Goal: Transaction & Acquisition: Purchase product/service

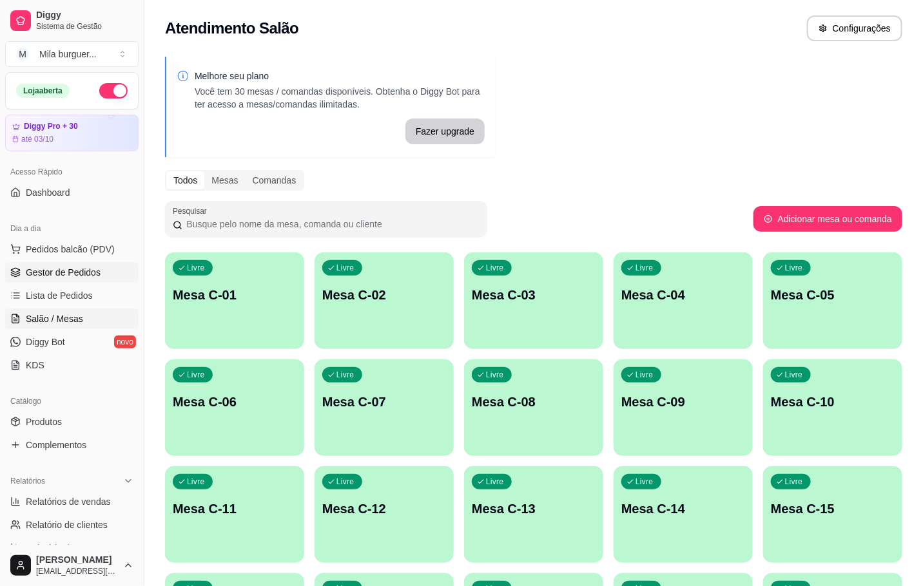
click at [35, 276] on span "Gestor de Pedidos" at bounding box center [63, 272] width 75 height 13
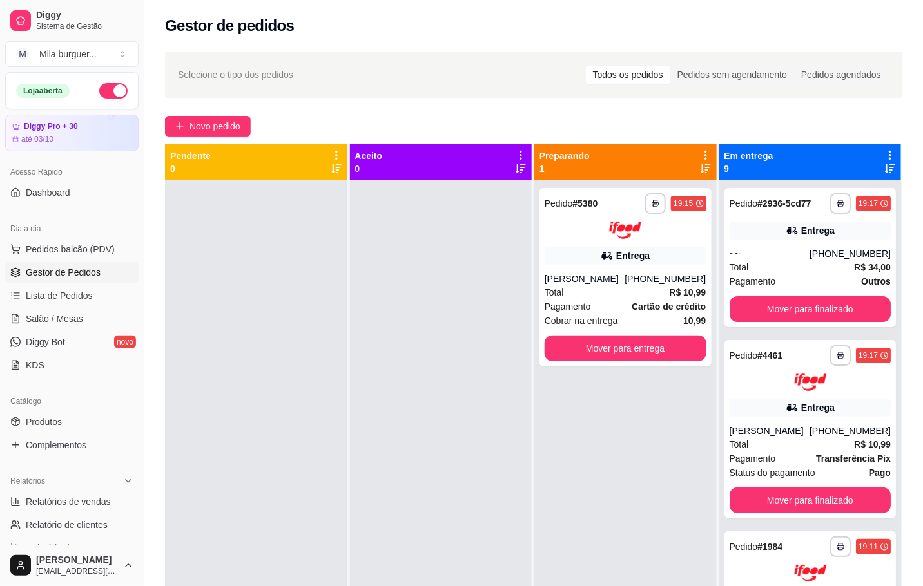
click at [211, 108] on div "**********" at bounding box center [533, 395] width 778 height 702
click at [211, 128] on span "Novo pedido" at bounding box center [214, 126] width 51 height 14
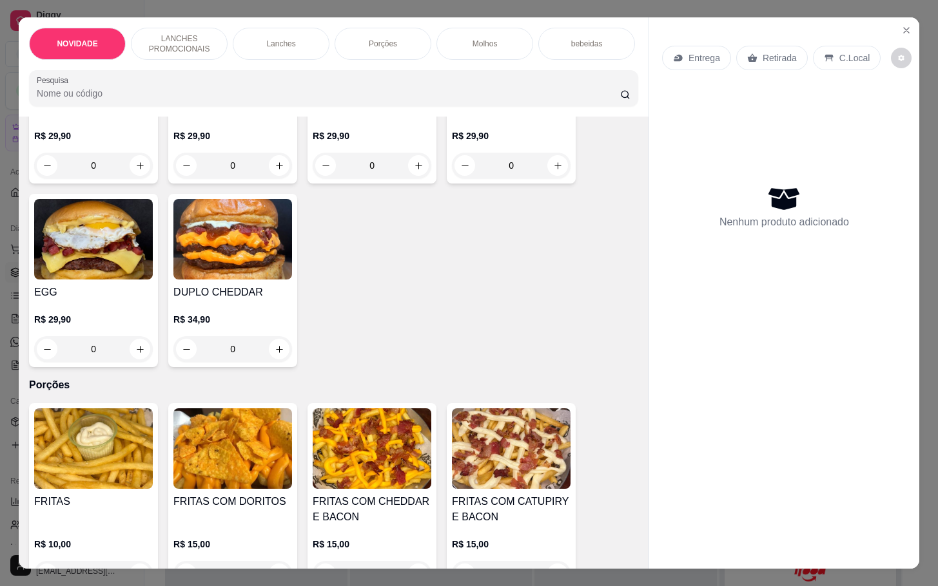
scroll to position [1353, 0]
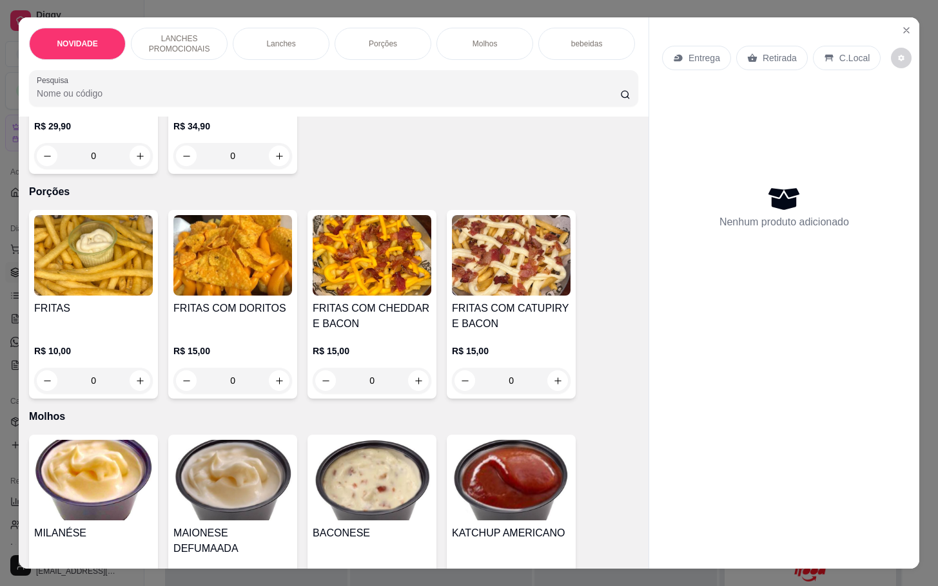
click at [143, 387] on div "0" at bounding box center [93, 381] width 119 height 26
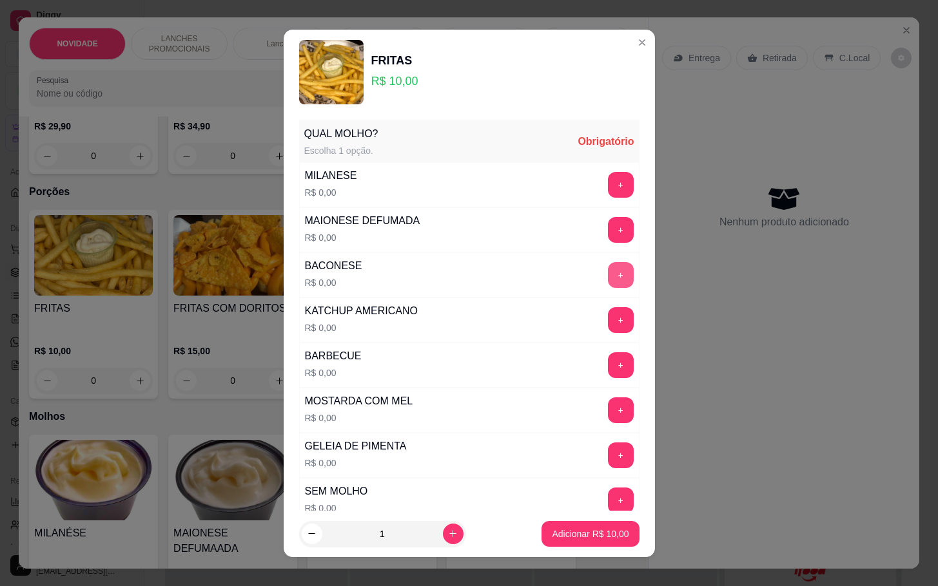
click at [608, 264] on button "+" at bounding box center [621, 275] width 26 height 26
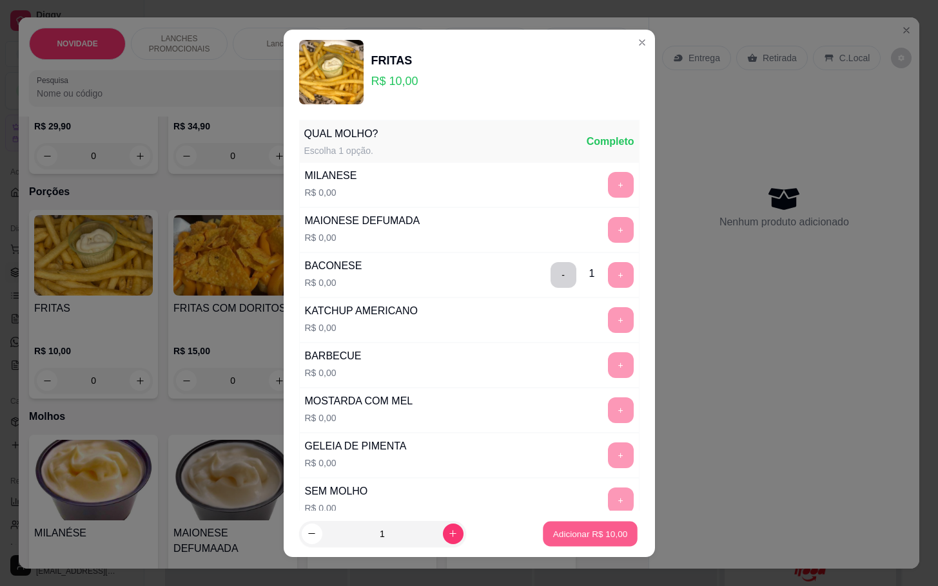
click at [590, 532] on p "Adicionar R$ 10,00" at bounding box center [590, 534] width 75 height 12
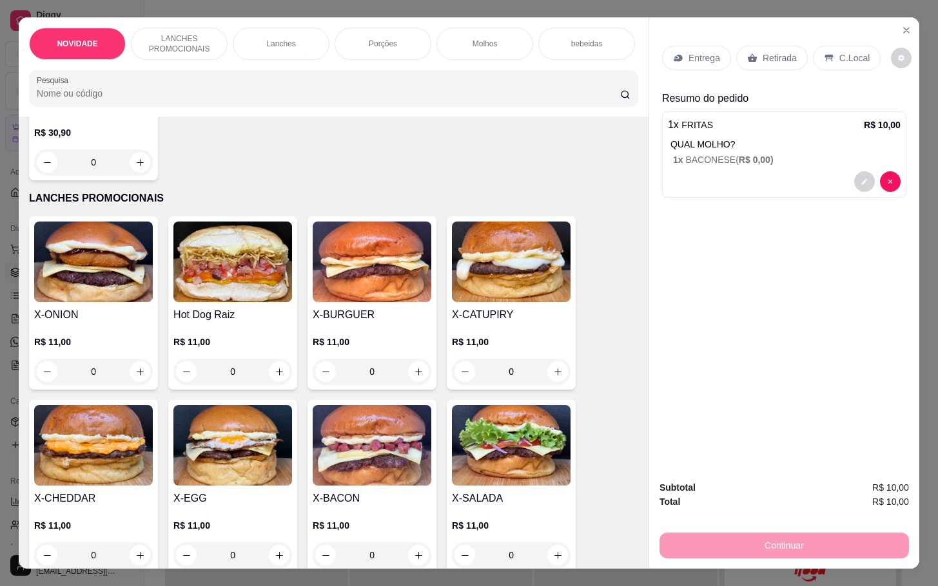
scroll to position [290, 0]
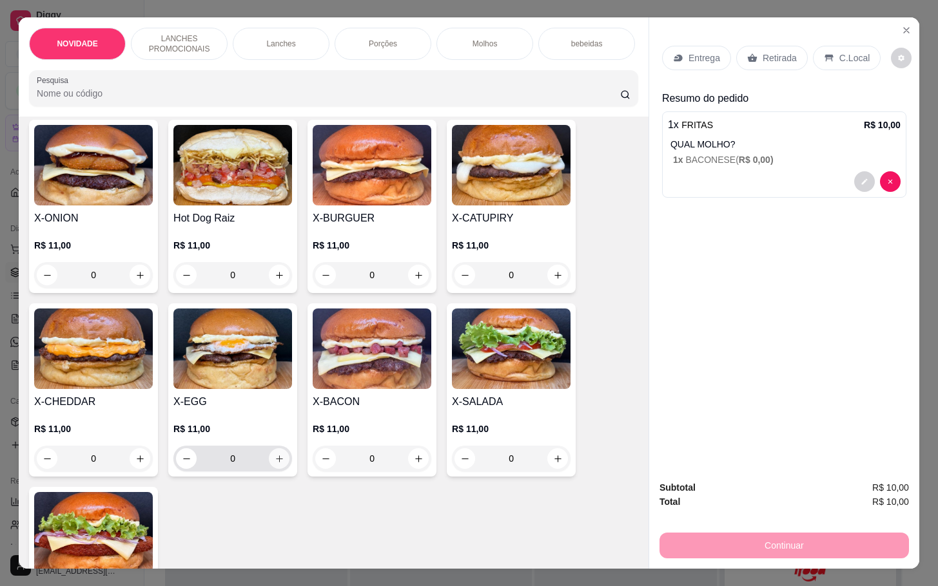
click at [275, 464] on icon "increase-product-quantity" at bounding box center [280, 459] width 10 height 10
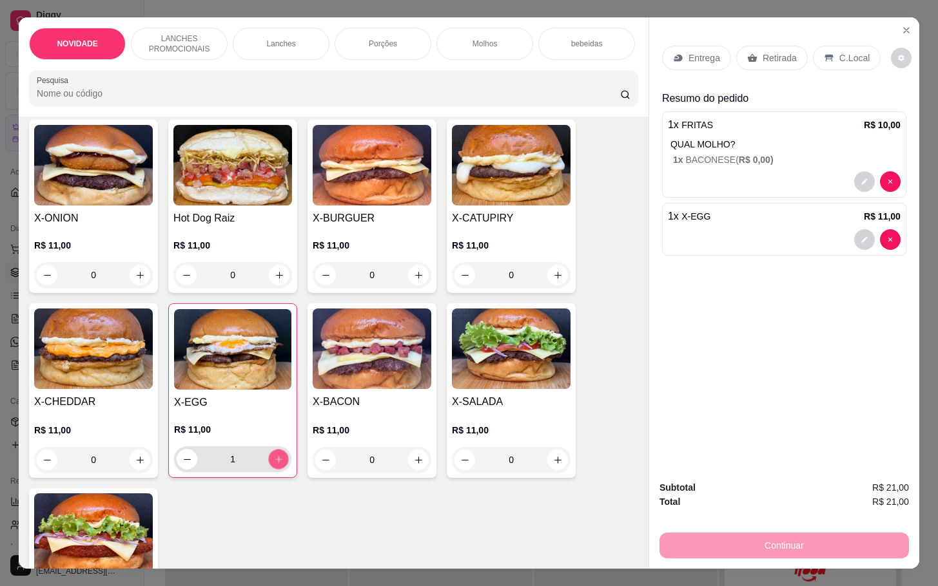
click at [274, 465] on icon "increase-product-quantity" at bounding box center [279, 460] width 10 height 10
type input "2"
click at [416, 285] on button "increase-product-quantity" at bounding box center [418, 275] width 21 height 21
type input "1"
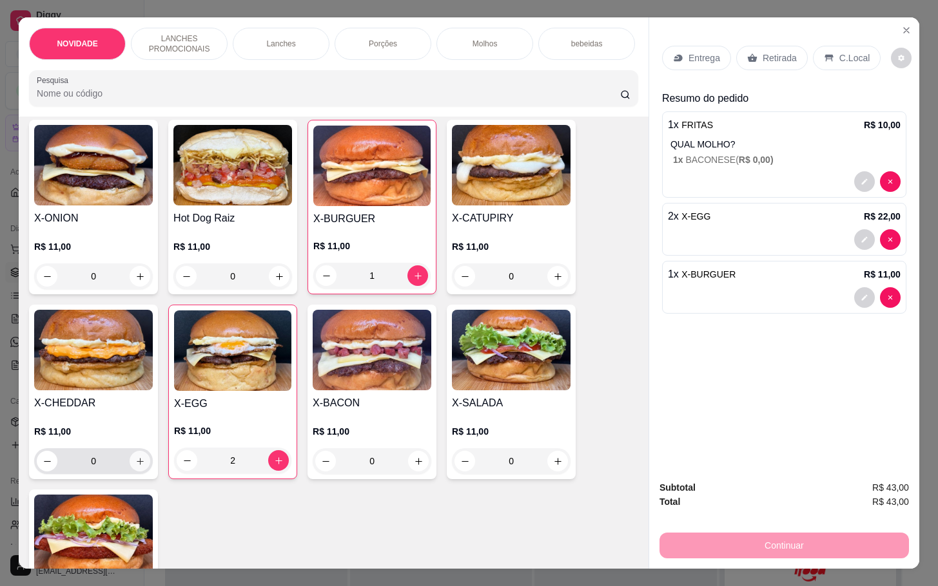
click at [135, 467] on icon "increase-product-quantity" at bounding box center [140, 462] width 10 height 10
type input "1"
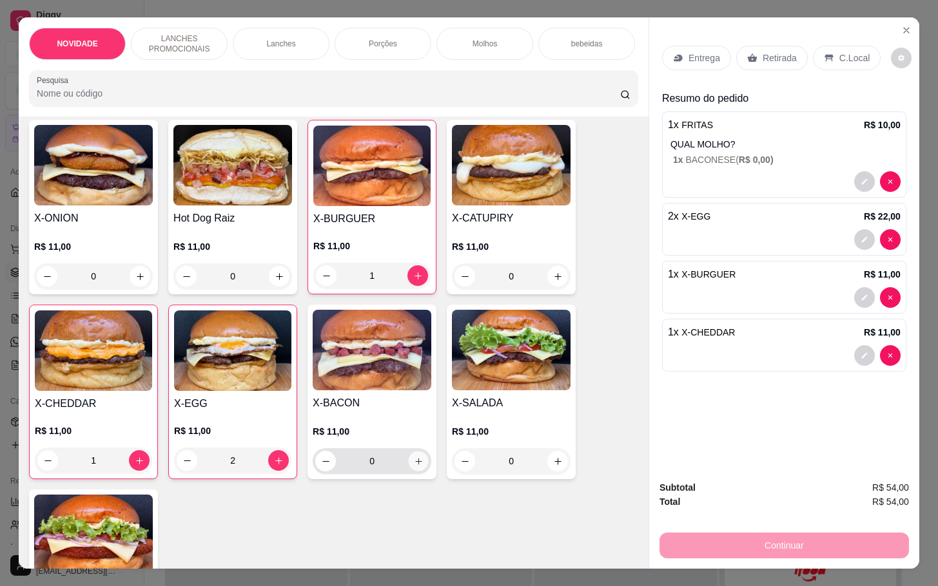
click at [414, 467] on icon "increase-product-quantity" at bounding box center [419, 462] width 10 height 10
type input "1"
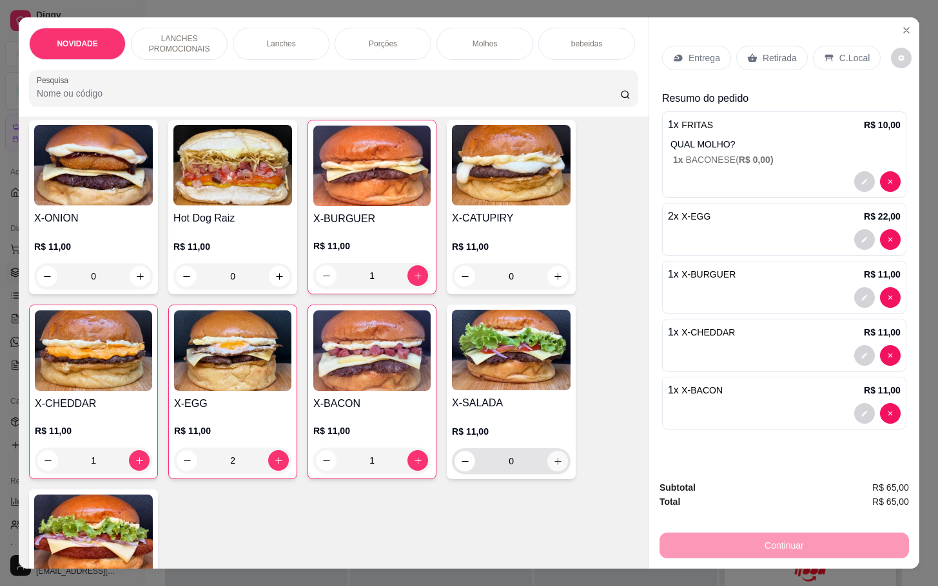
click at [547, 472] on button "increase-product-quantity" at bounding box center [557, 461] width 21 height 21
type input "1"
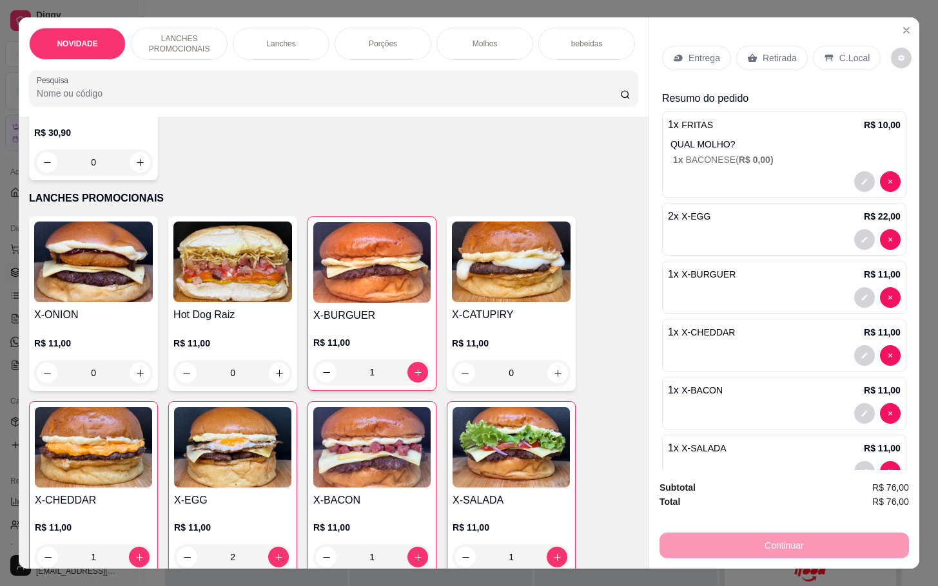
click at [592, 39] on p "bebeidas" at bounding box center [587, 44] width 32 height 10
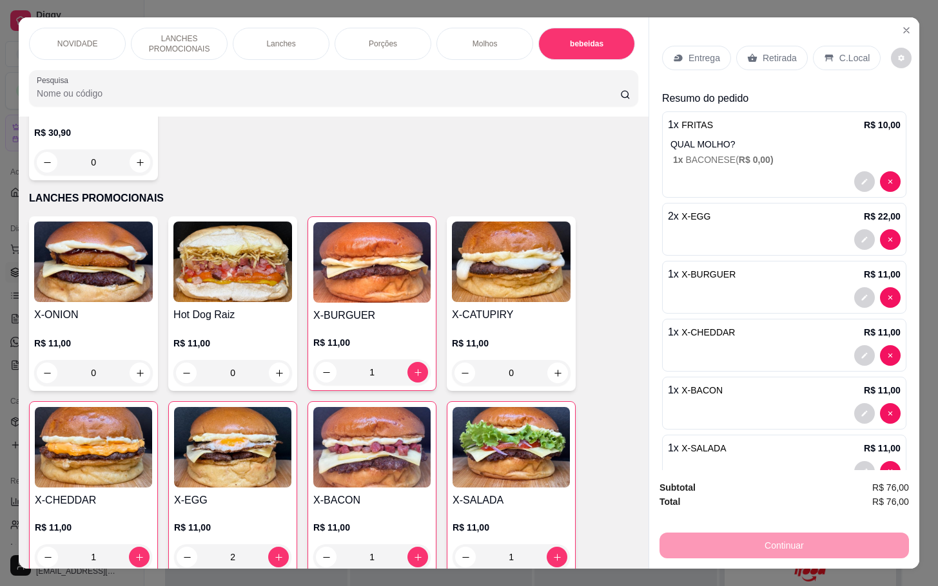
scroll to position [31, 0]
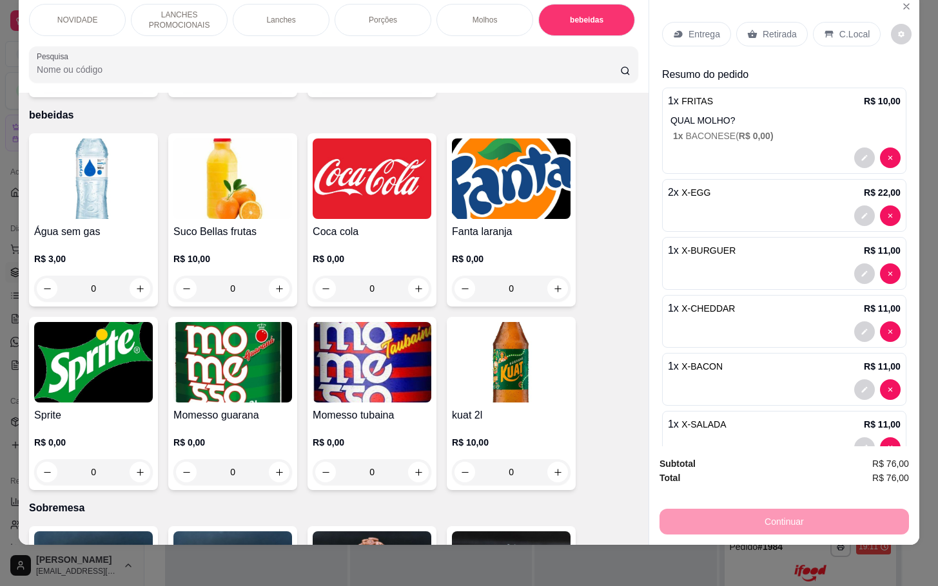
click at [275, 459] on div "0" at bounding box center [232, 472] width 119 height 26
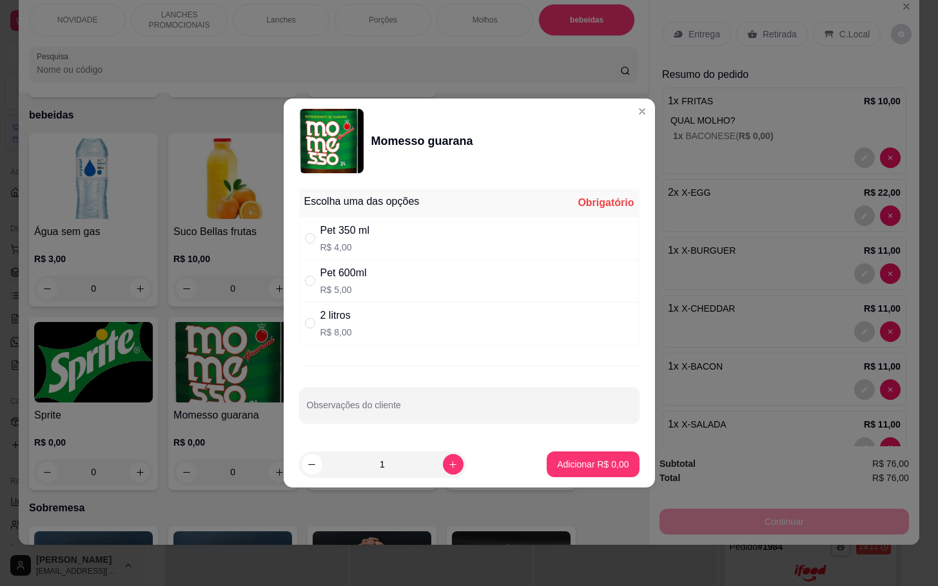
click at [338, 322] on div "2 litros" at bounding box center [336, 315] width 32 height 15
radio input "true"
click at [546, 464] on button "Adicionar R$ 8,00" at bounding box center [592, 465] width 92 height 26
type input "1"
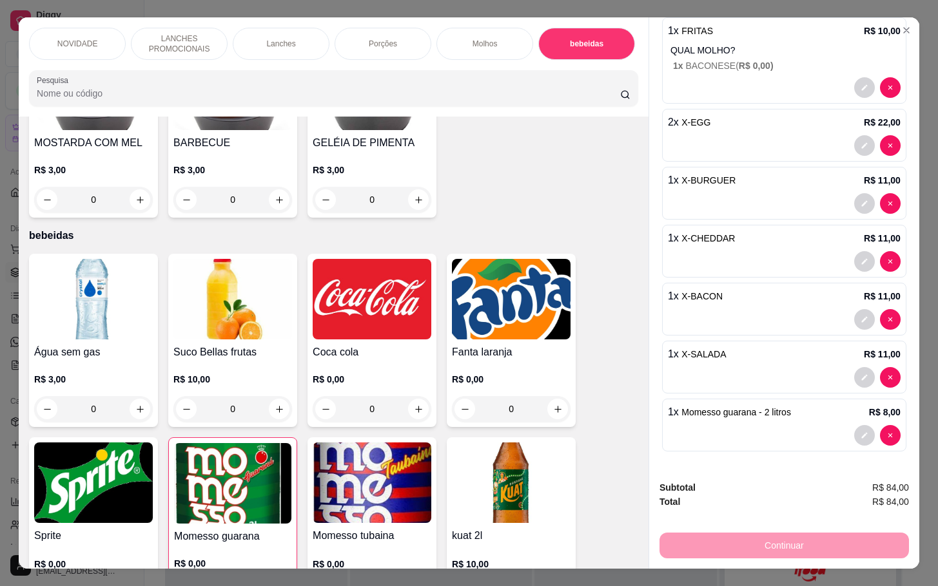
scroll to position [0, 0]
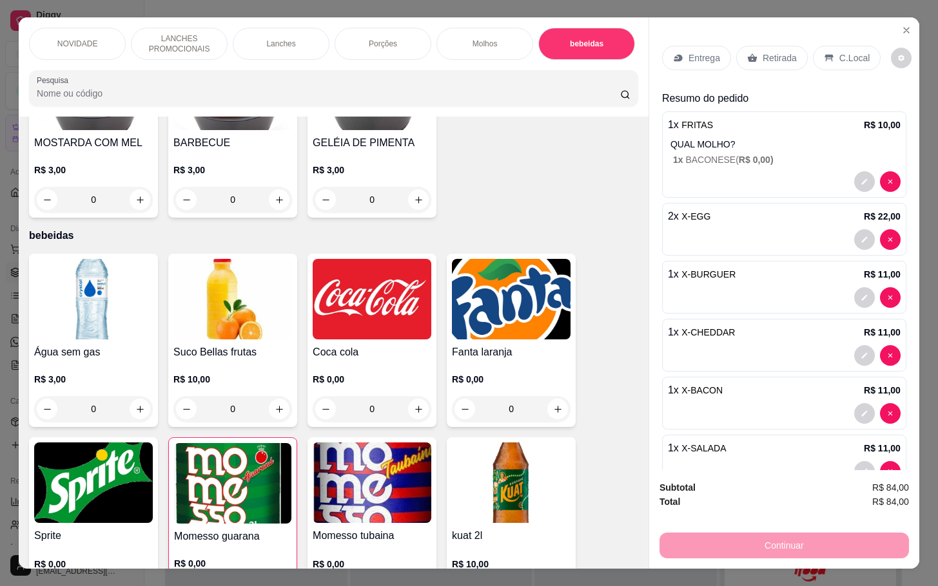
click at [764, 52] on p "Retirada" at bounding box center [779, 58] width 34 height 13
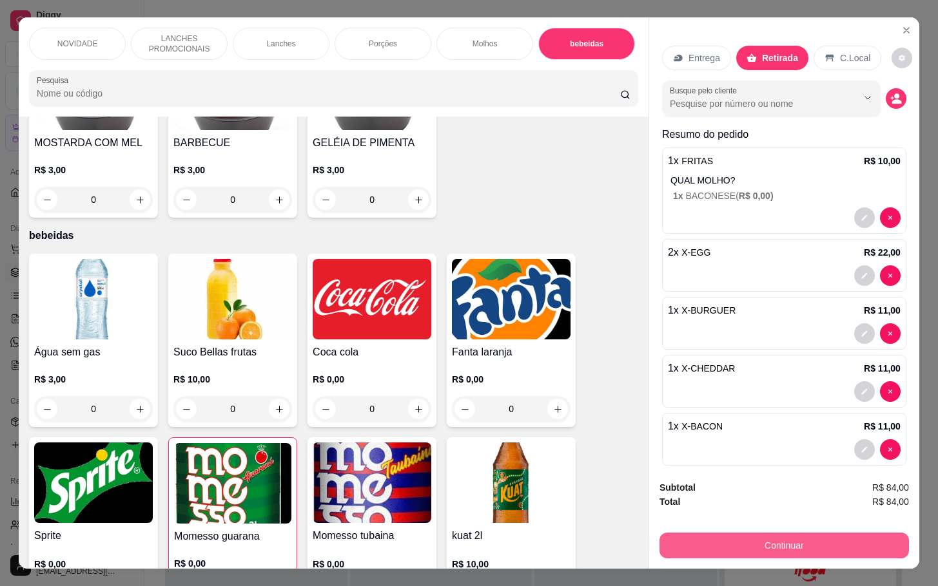
click at [687, 545] on button "Continuar" at bounding box center [783, 546] width 249 height 26
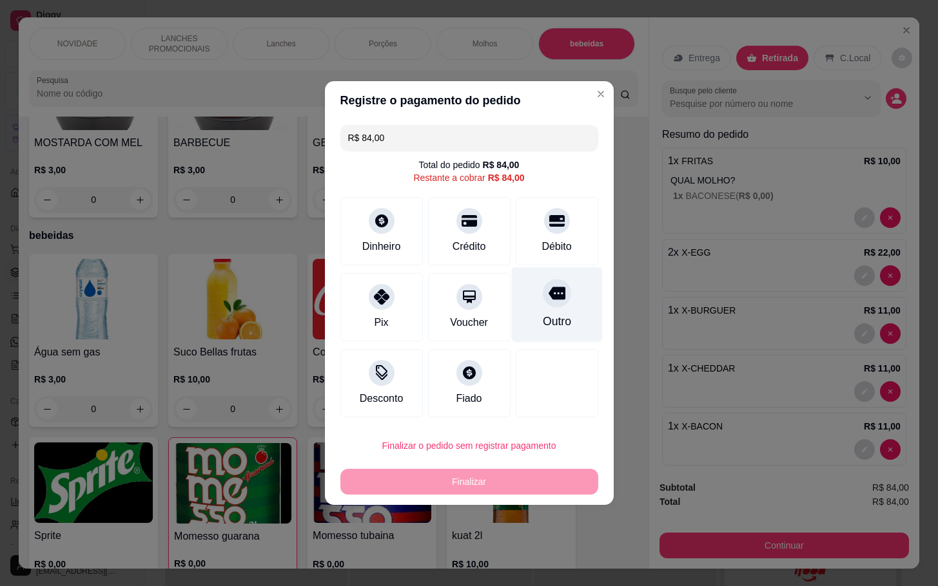
click at [575, 333] on div "Outro" at bounding box center [556, 304] width 91 height 75
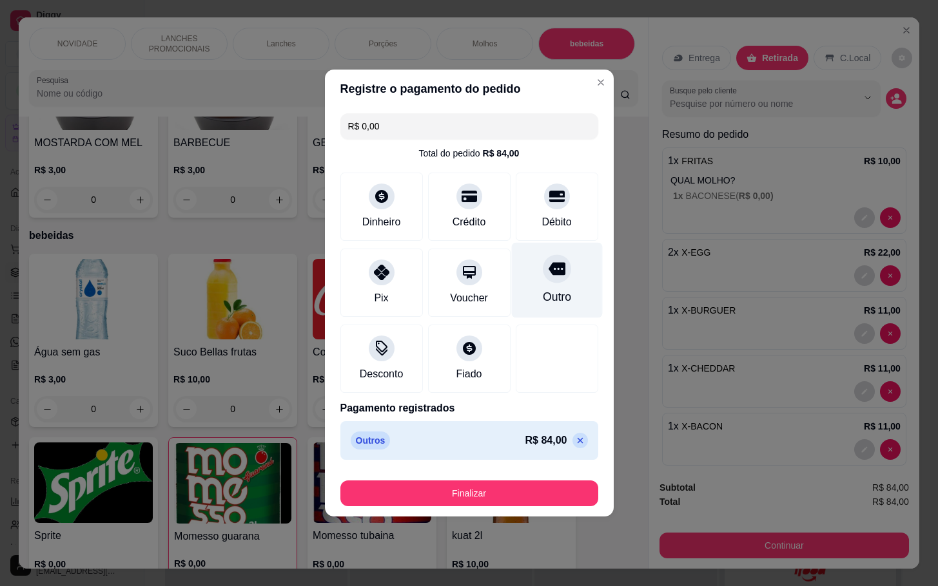
type input "R$ 0,00"
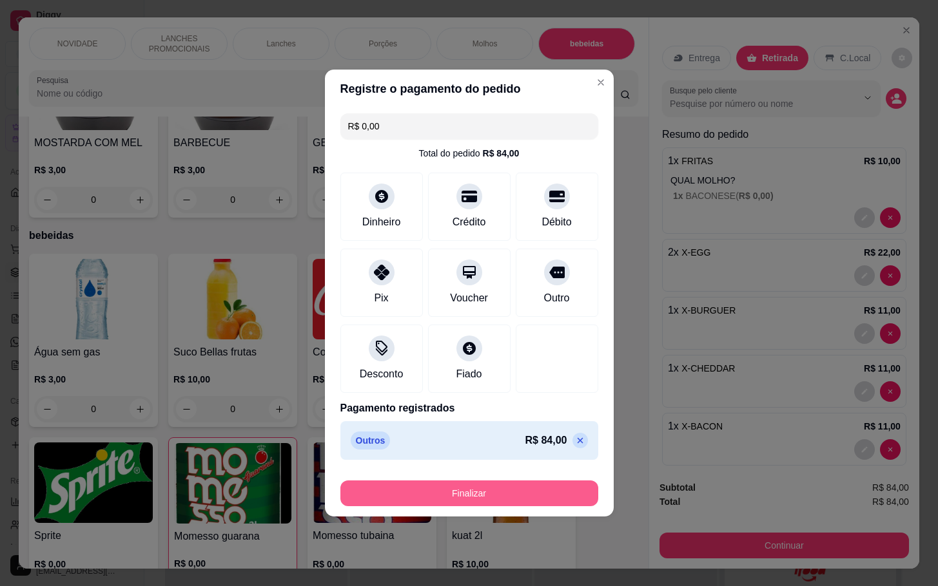
click at [539, 492] on button "Finalizar" at bounding box center [469, 494] width 258 height 26
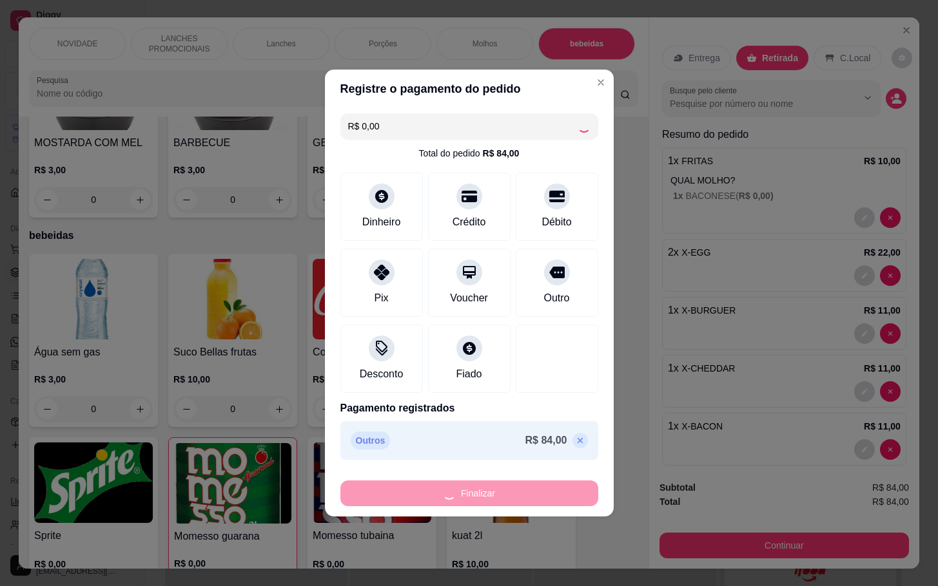
type input "0"
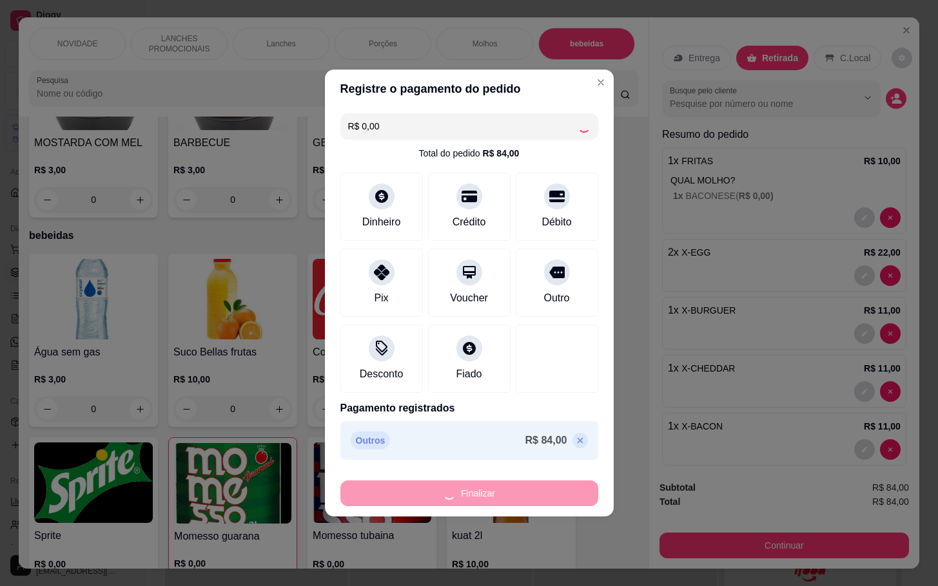
type input "0"
type input "-R$ 84,00"
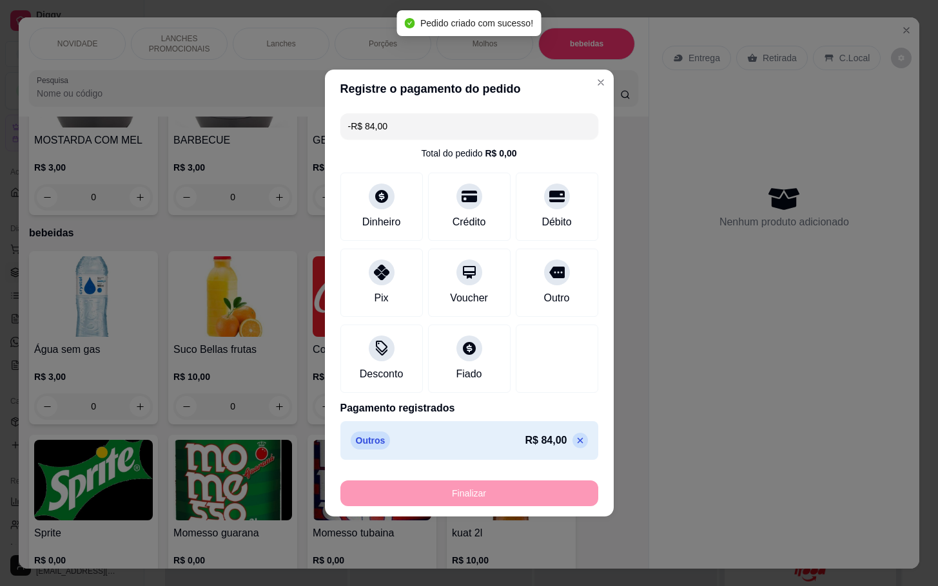
scroll to position [1942, 0]
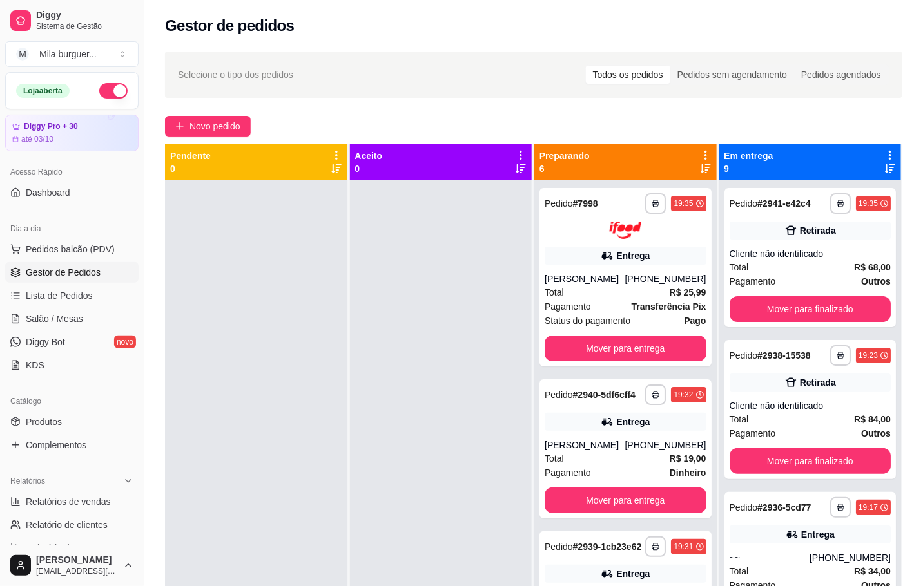
click at [63, 265] on link "Gestor de Pedidos" at bounding box center [71, 272] width 133 height 21
click at [186, 128] on button "Novo pedido" at bounding box center [208, 126] width 86 height 21
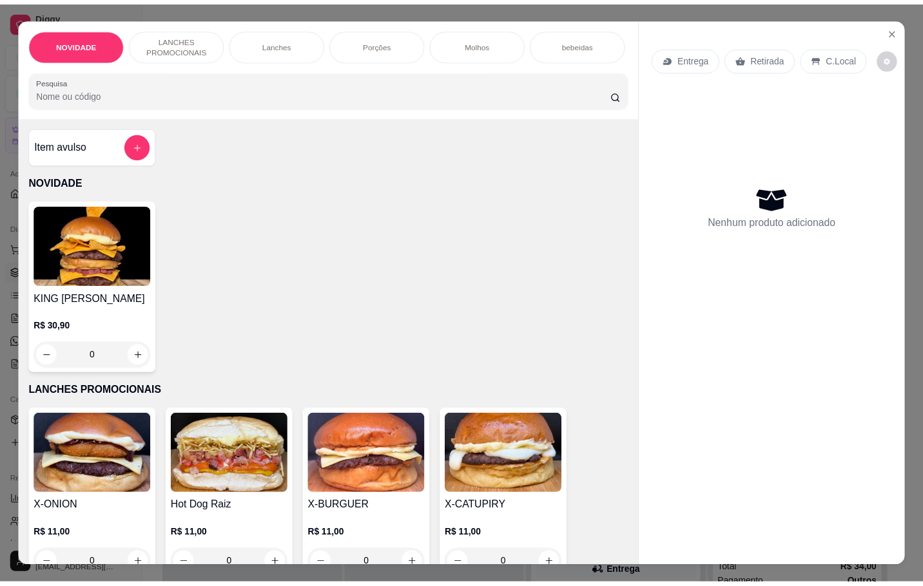
scroll to position [193, 0]
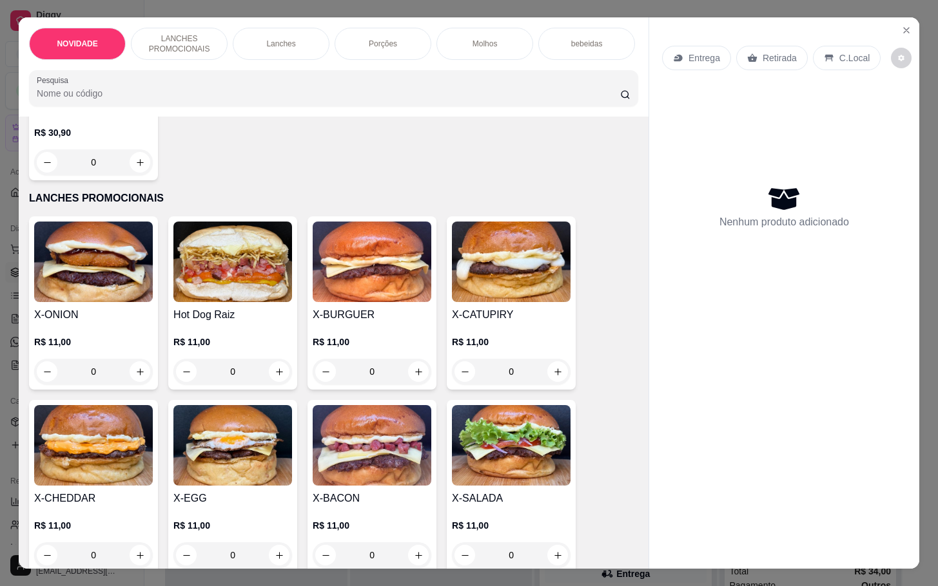
click at [271, 383] on div "0" at bounding box center [232, 372] width 119 height 26
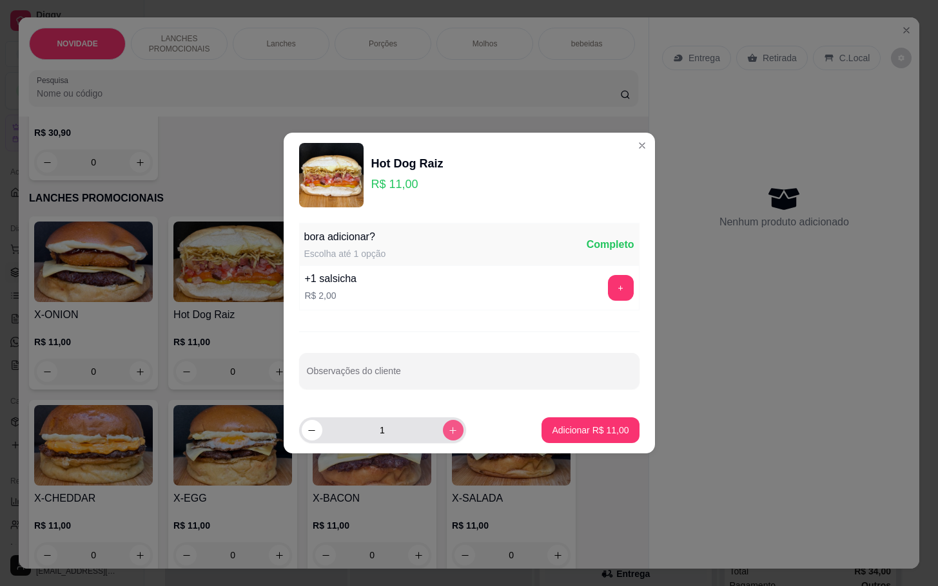
click at [448, 433] on icon "increase-product-quantity" at bounding box center [453, 431] width 10 height 10
type input "2"
click at [588, 423] on button "Adicionar R$ 22,00" at bounding box center [590, 430] width 95 height 25
type input "2"
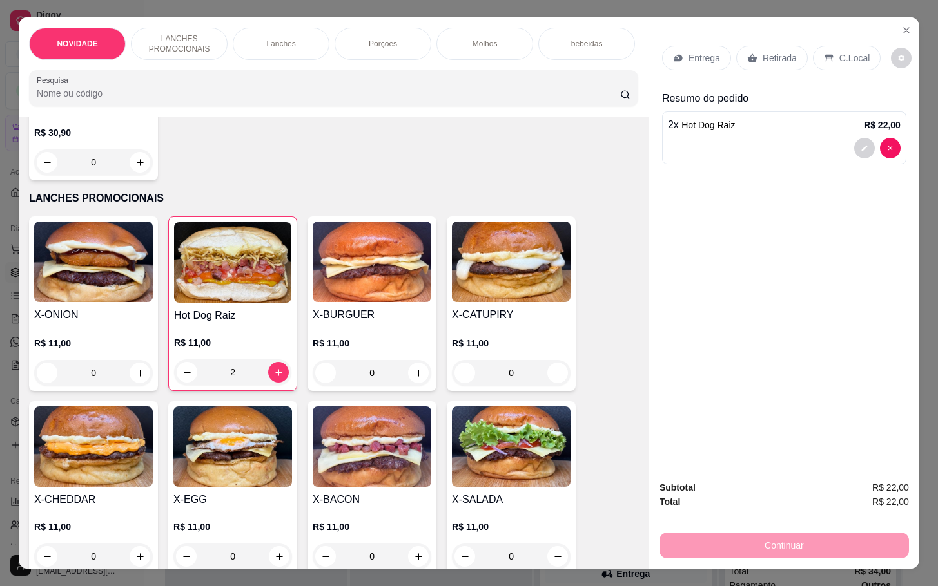
click at [736, 53] on div "Retirada" at bounding box center [772, 58] width 72 height 24
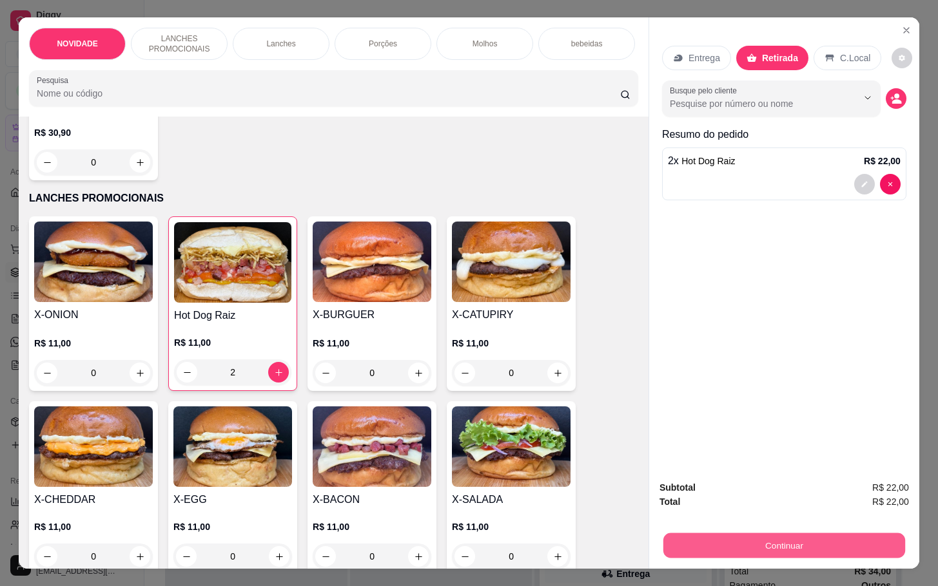
click at [737, 541] on button "Continuar" at bounding box center [784, 545] width 242 height 25
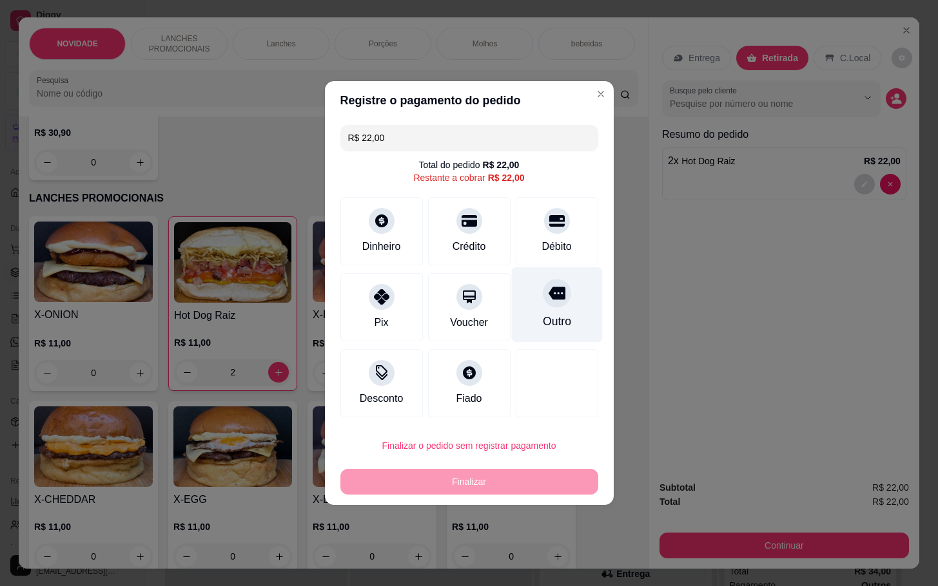
click at [577, 321] on div "Outro" at bounding box center [556, 304] width 91 height 75
type input "R$ 0,00"
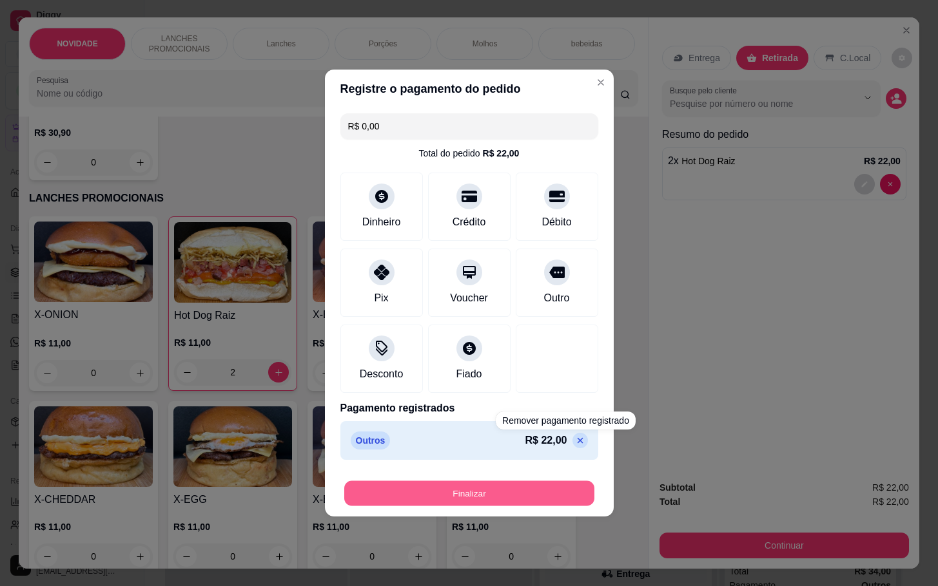
click at [555, 490] on button "Finalizar" at bounding box center [469, 493] width 250 height 25
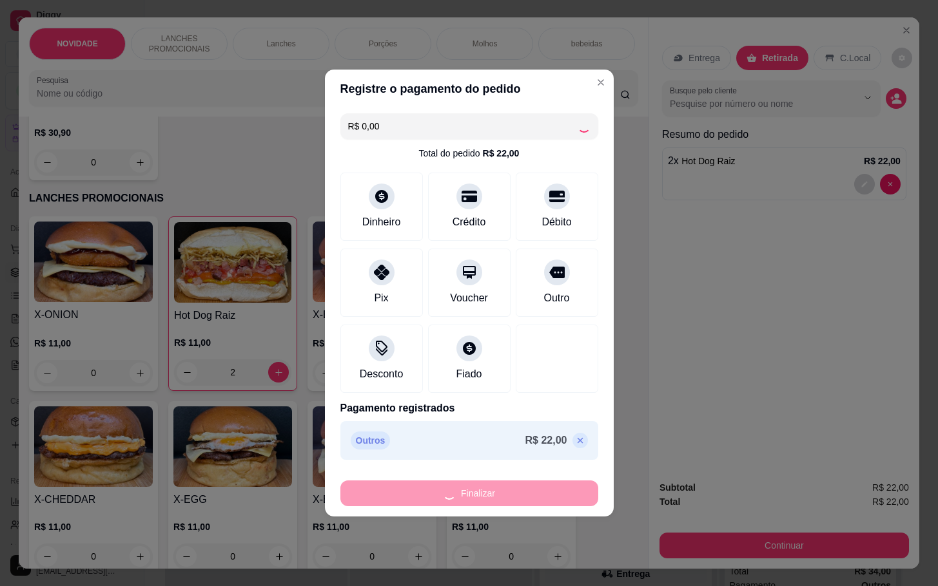
type input "0"
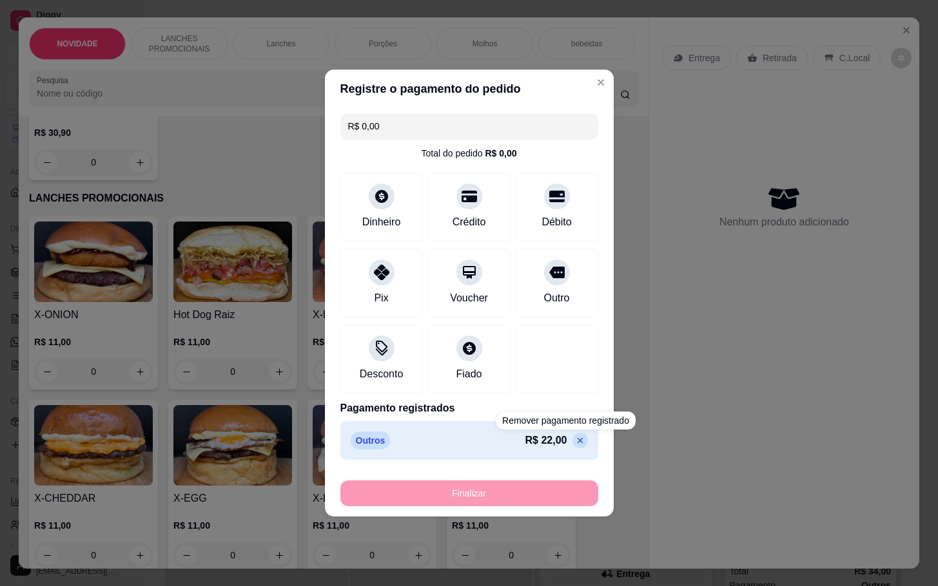
type input "-R$ 22,00"
